Goal: Task Accomplishment & Management: Manage account settings

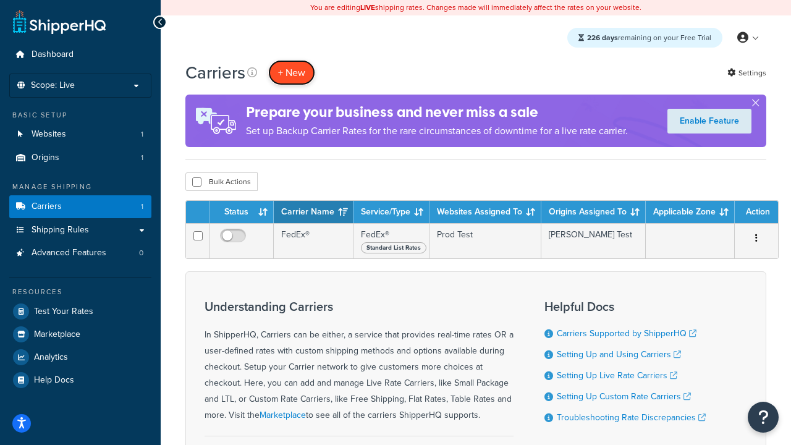
click at [292, 72] on button "+ New" at bounding box center [291, 72] width 47 height 25
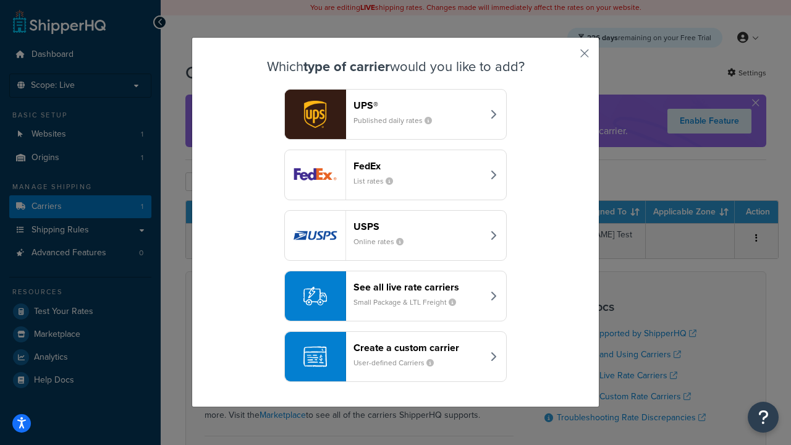
click at [418, 166] on header "FedEx" at bounding box center [417, 166] width 129 height 12
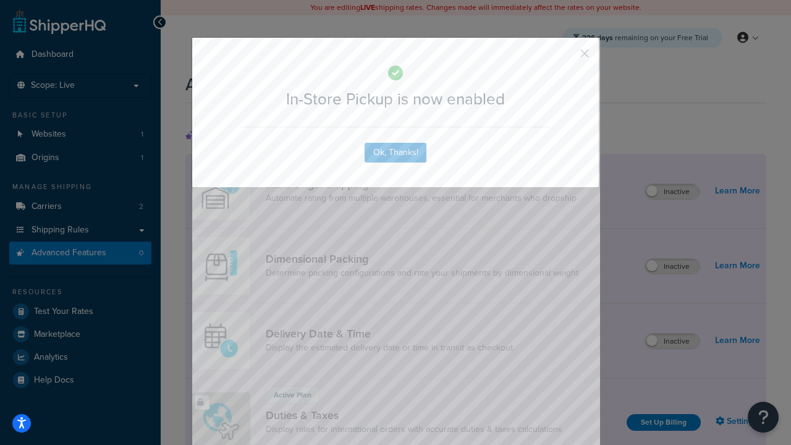
scroll to position [400, 0]
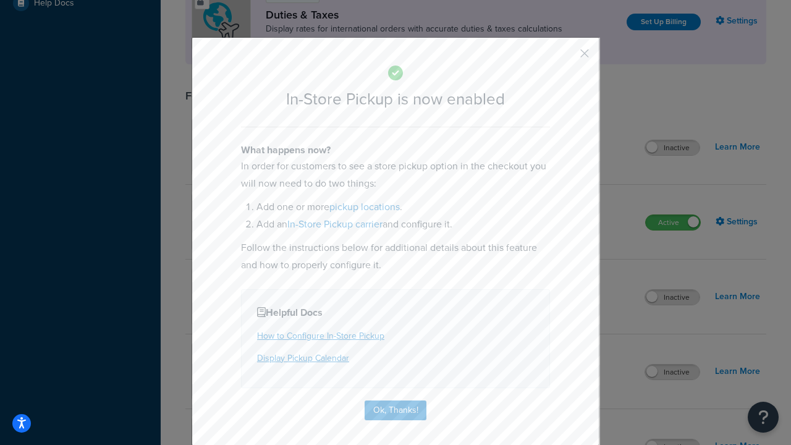
click at [566, 57] on button "button" at bounding box center [566, 57] width 3 height 3
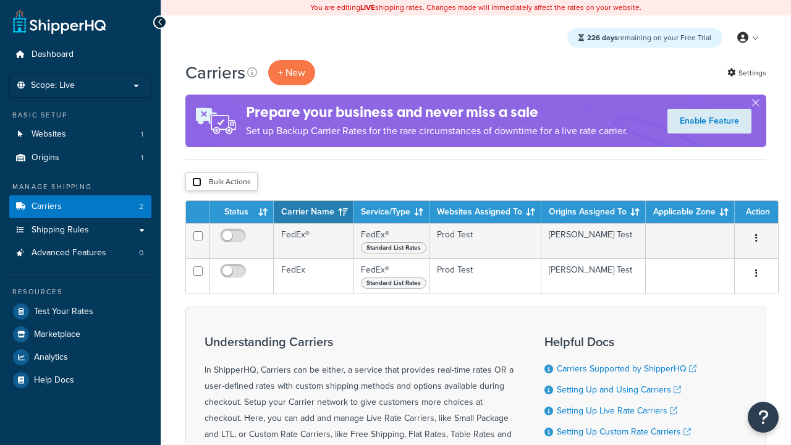
click at [197, 182] on input "checkbox" at bounding box center [196, 181] width 9 height 9
checkbox input "true"
click at [0, 0] on button "Delete" at bounding box center [0, 0] width 0 height 0
